Goal: Transaction & Acquisition: Purchase product/service

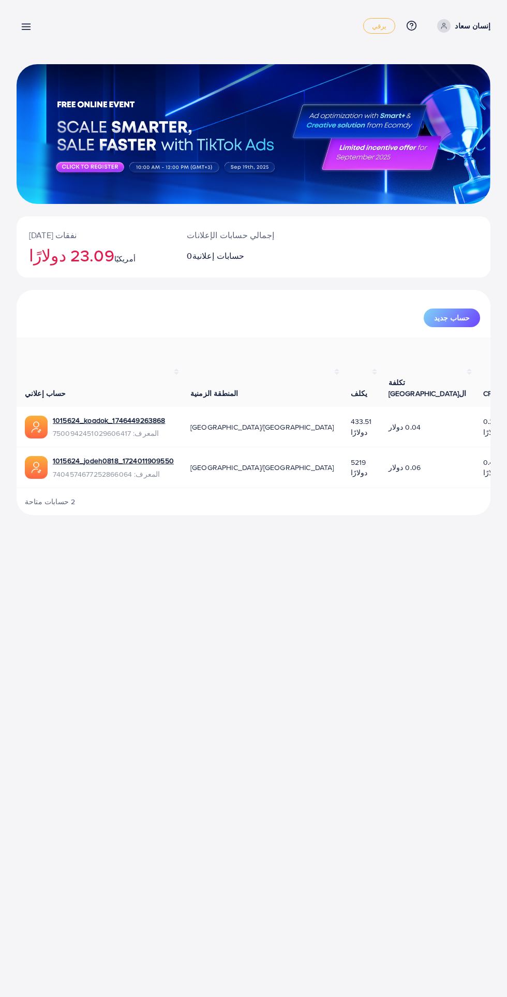
click at [27, 24] on line at bounding box center [26, 24] width 8 height 0
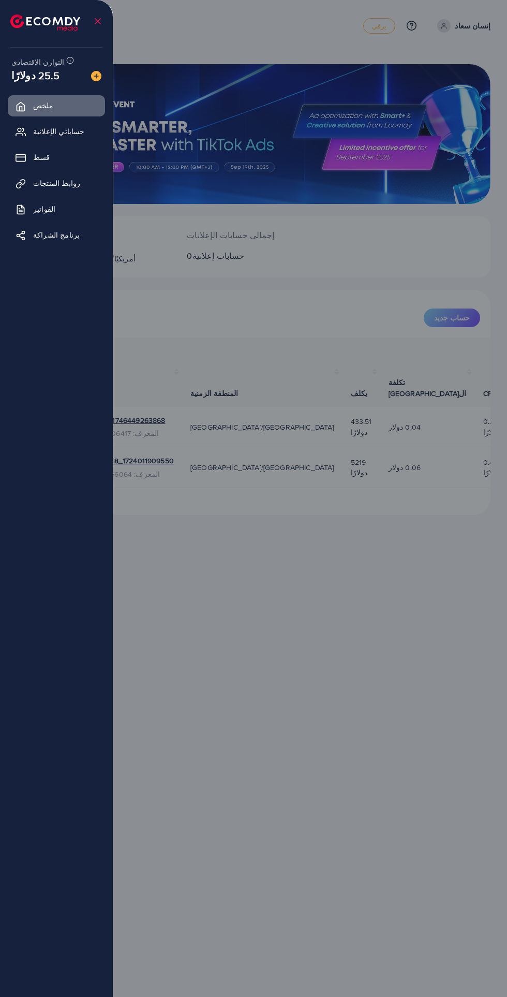
click at [42, 161] on font "قسط" at bounding box center [41, 157] width 17 height 10
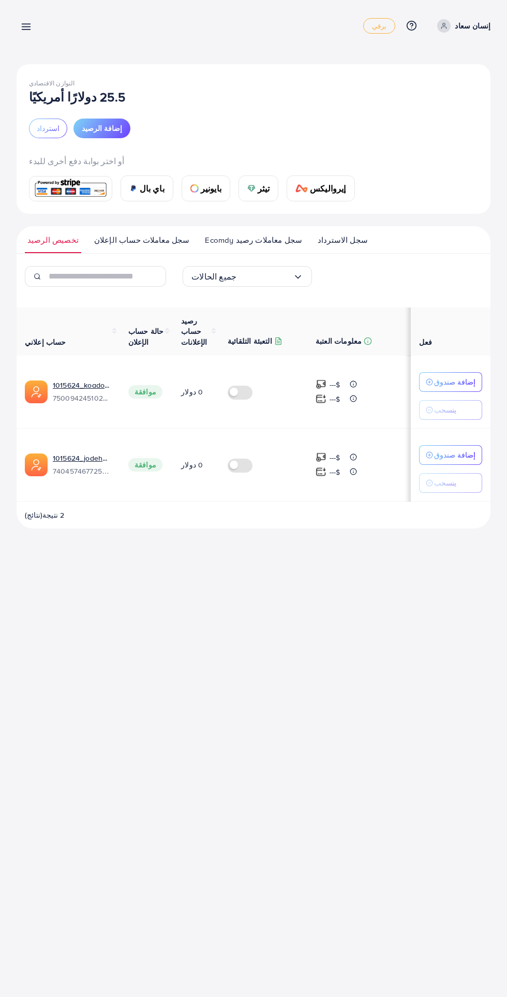
click at [110, 123] on button "إضافة الرصيد" at bounding box center [101, 129] width 57 height 20
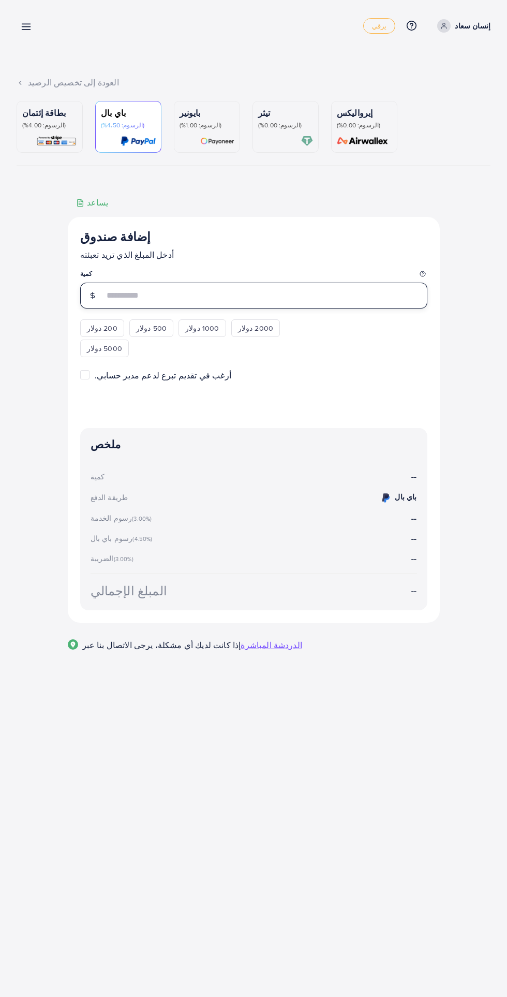
click at [331, 302] on input "number" at bounding box center [265, 296] width 323 height 26
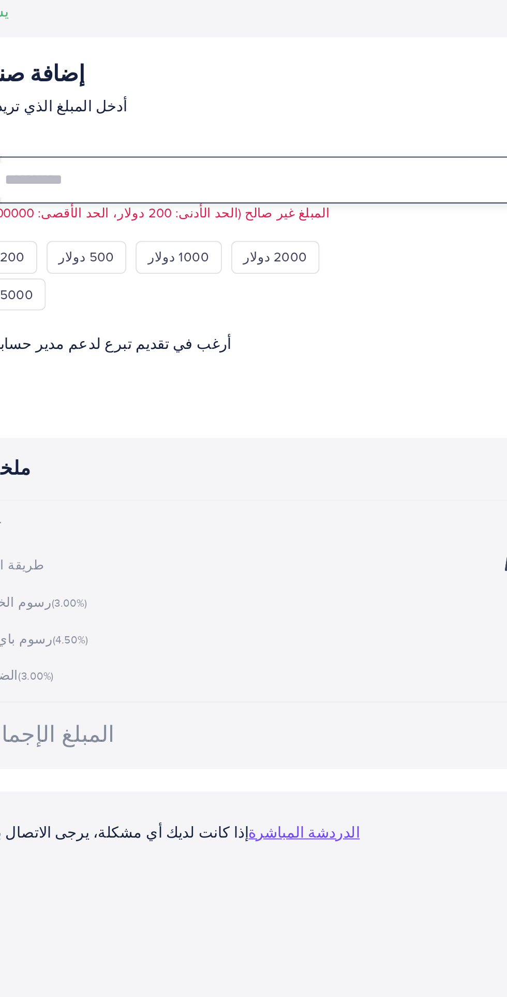
type input "*"
type input "***"
